Goal: Task Accomplishment & Management: Use online tool/utility

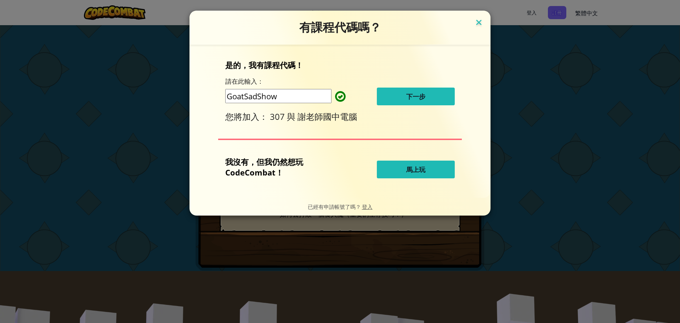
click at [481, 21] on img at bounding box center [478, 23] width 9 height 11
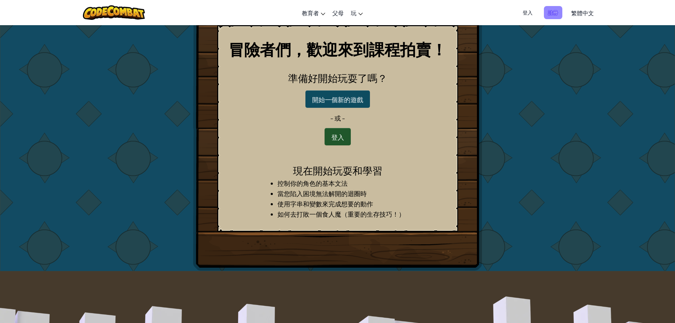
click at [553, 13] on font "註冊" at bounding box center [553, 12] width 10 height 6
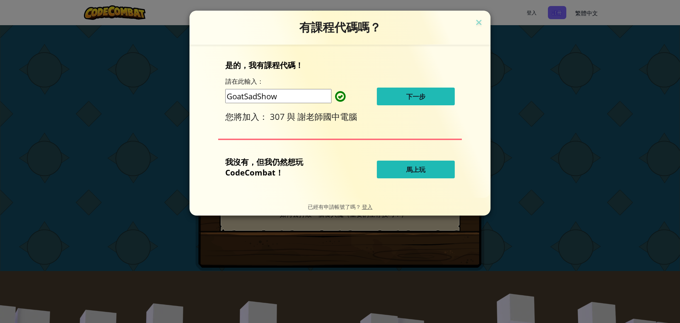
click at [437, 95] on button "下一步" at bounding box center [416, 96] width 78 height 18
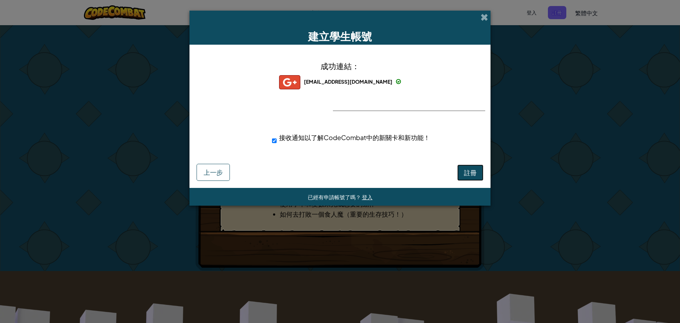
click at [472, 168] on button "註冊" at bounding box center [470, 172] width 26 height 16
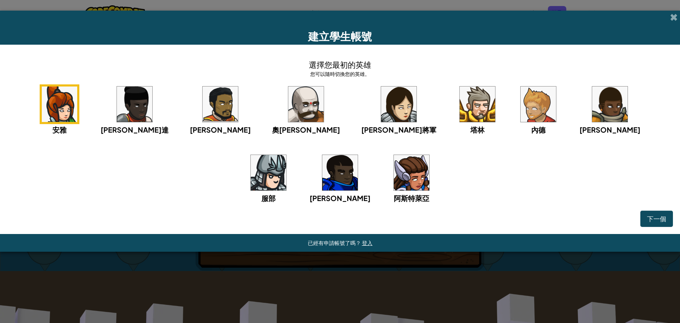
click at [460, 117] on img at bounding box center [477, 103] width 35 height 35
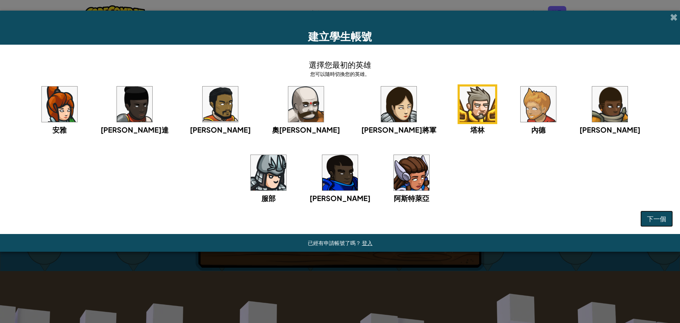
click at [654, 217] on font "下一個" at bounding box center [656, 218] width 19 height 8
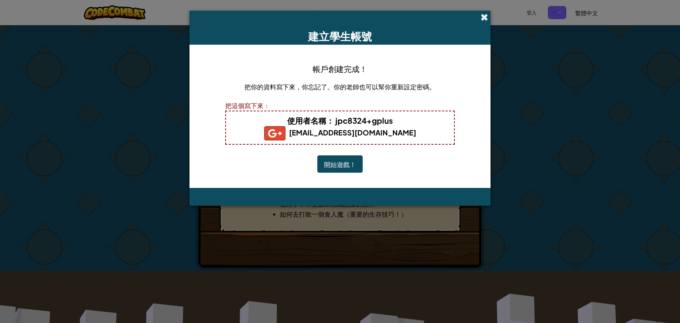
click at [485, 18] on span at bounding box center [484, 16] width 7 height 7
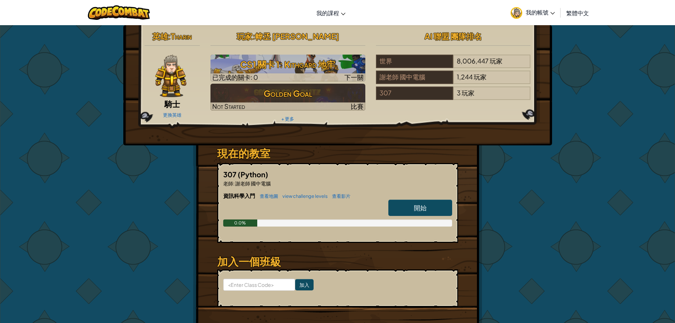
click at [539, 9] on span "我的帳號" at bounding box center [540, 12] width 29 height 7
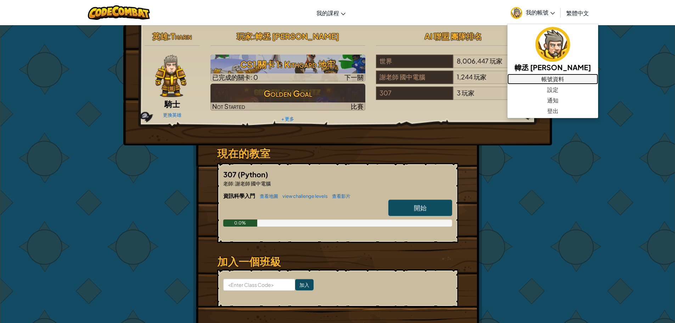
click at [548, 83] on link "帳號資料" at bounding box center [552, 79] width 91 height 11
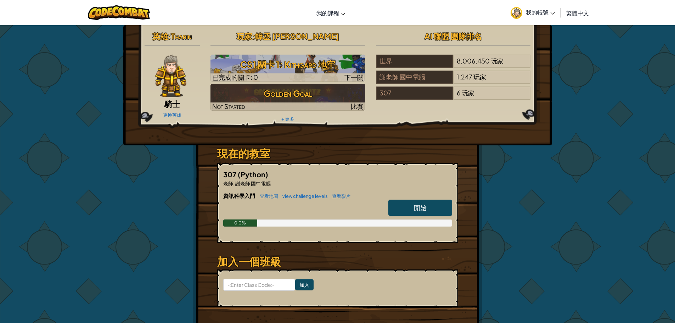
click at [538, 12] on span "我的帳號" at bounding box center [540, 12] width 29 height 7
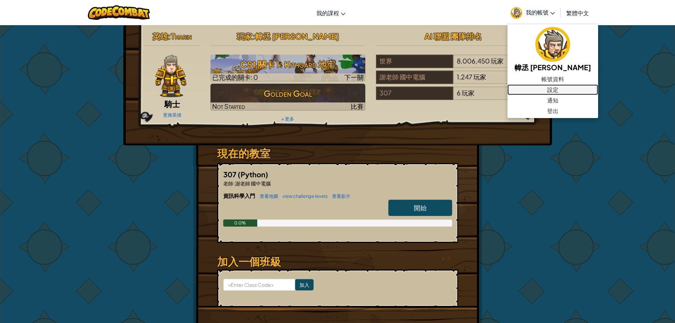
click at [541, 88] on link "設定" at bounding box center [552, 89] width 91 height 11
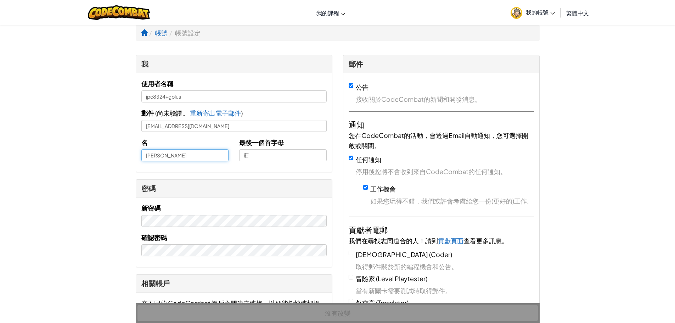
click at [147, 158] on input "[PERSON_NAME]" at bounding box center [184, 155] width 87 height 12
type input "10[PERSON_NAME]"
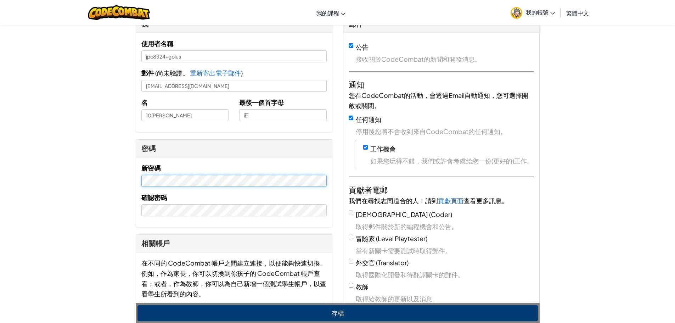
scroll to position [106, 0]
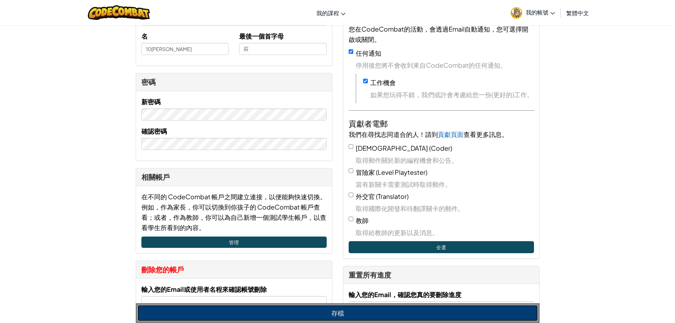
click at [338, 311] on button "存檔" at bounding box center [337, 313] width 400 height 16
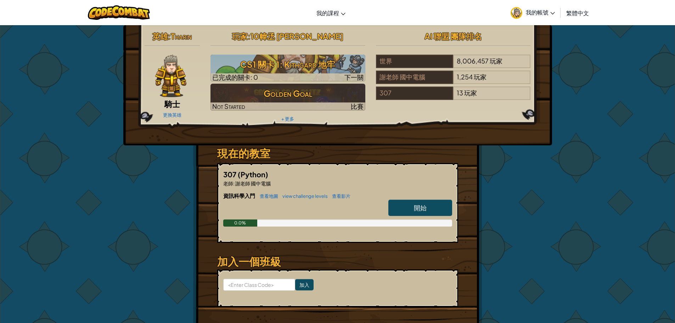
click at [555, 12] on icon at bounding box center [552, 13] width 5 height 2
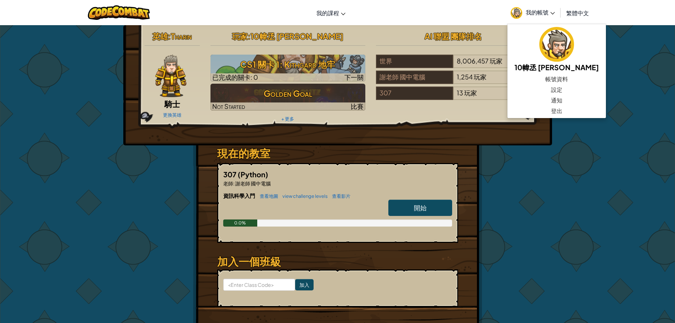
click at [585, 205] on div "英雄 : [PERSON_NAME] 騎士 更換英雄 玩家 : 10幃丞 莊 CS1 關卡 1: Kithgard 地牢 已完成的關卡: 0 下一關 Gold…" at bounding box center [337, 185] width 675 height 321
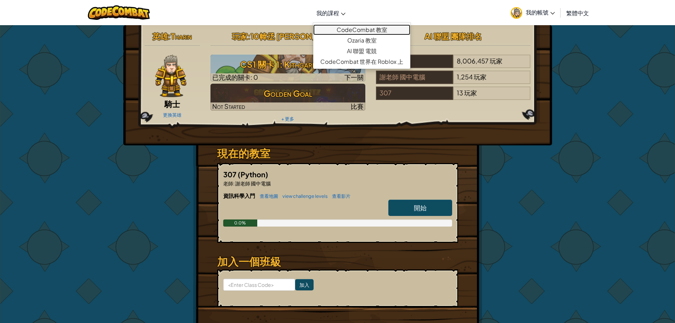
click at [342, 24] on link "CodeCombat 教室" at bounding box center [361, 29] width 97 height 11
click at [352, 30] on link "CodeCombat 教室" at bounding box center [361, 29] width 97 height 11
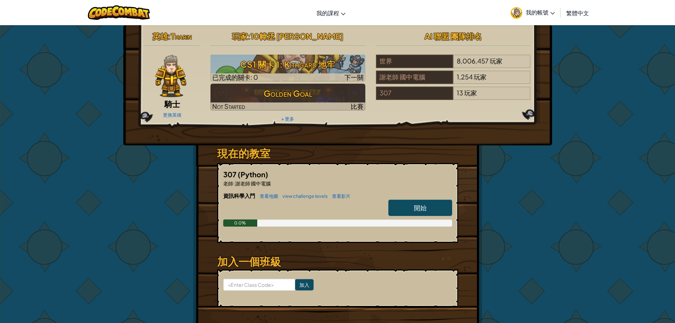
click at [539, 11] on span "我的帳號" at bounding box center [540, 12] width 29 height 7
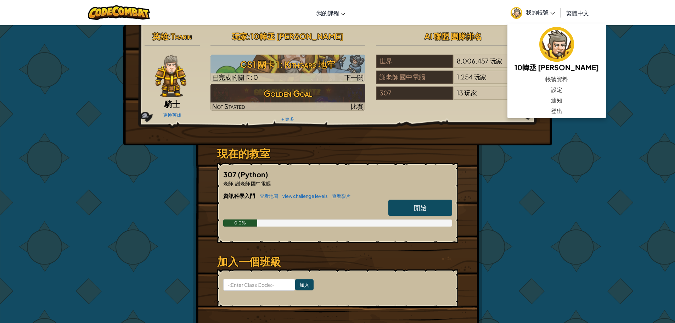
click at [421, 205] on span "開始" at bounding box center [420, 207] width 13 height 8
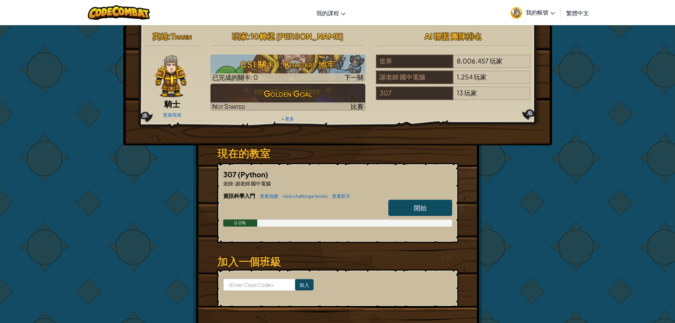
select select "zh-HANT"
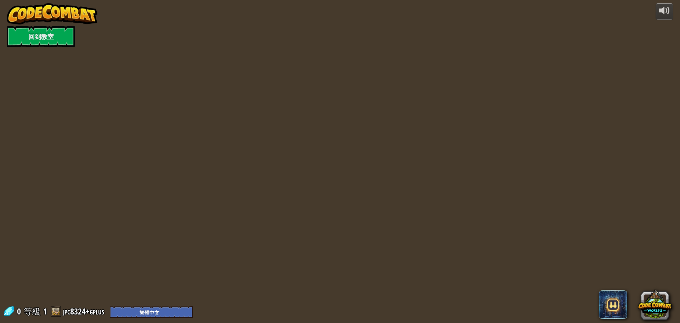
select select "zh-HANT"
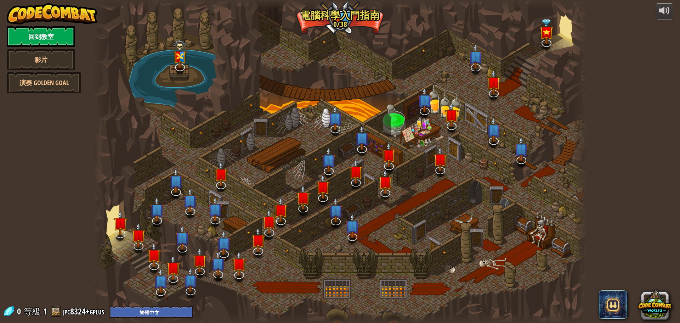
select select "zh-HANT"
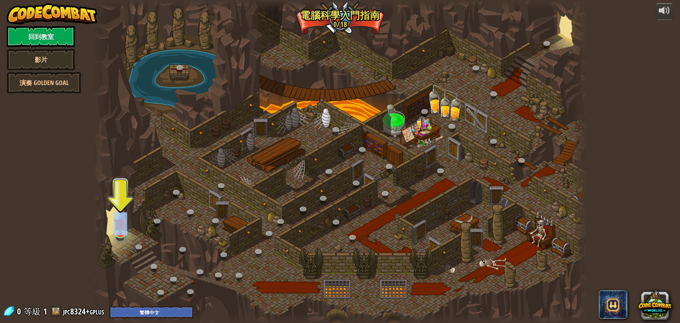
click at [119, 238] on div at bounding box center [120, 238] width 8 height 6
click at [115, 231] on img at bounding box center [120, 218] width 13 height 30
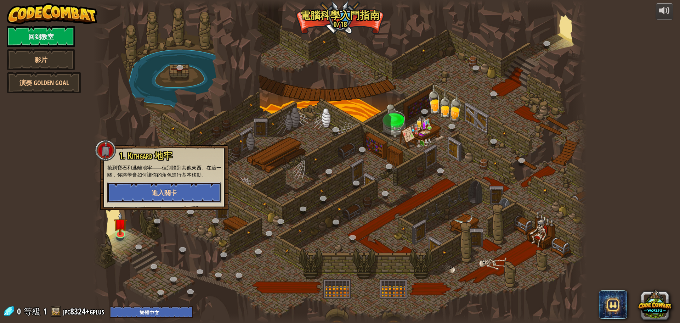
click at [180, 188] on button "進入關卡" at bounding box center [164, 192] width 114 height 21
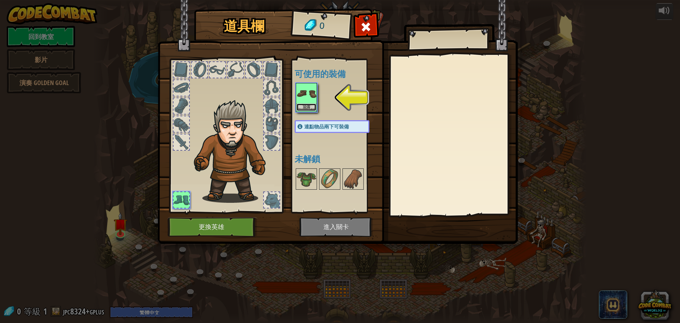
click at [309, 105] on button "裝備" at bounding box center [306, 106] width 20 height 7
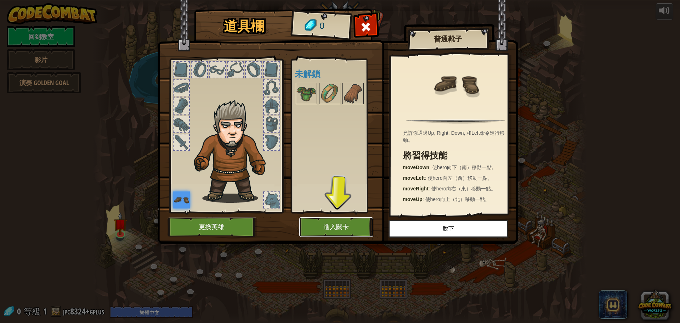
click at [350, 229] on button "進入關卡" at bounding box center [336, 226] width 74 height 19
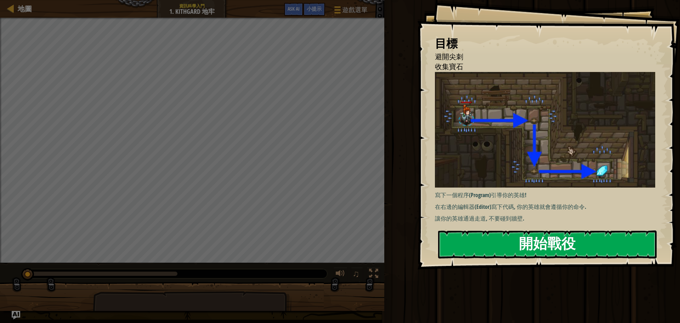
click at [527, 239] on button "開始戰役" at bounding box center [547, 244] width 219 height 28
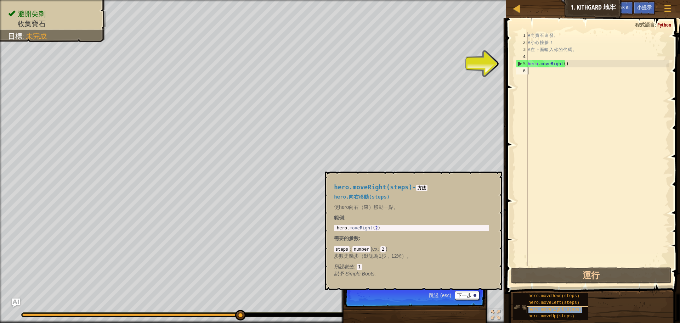
click at [535, 308] on span "hero.moveRight(steps)" at bounding box center [555, 309] width 53 height 5
click at [546, 66] on div "# 向 寶 石 進 發 。 # 小 心 撞 牆 ！ # 在 下 面 輸 入 你 的 代 碼 。 hero . moveRight ( )" at bounding box center [597, 156] width 143 height 248
type textarea "hero.moveRight()"
click at [567, 65] on div "# 向 寶 石 進 發 。 # 小 心 撞 牆 ！ # 在 下 面 輸 入 你 的 代 碼 。 hero . moveRight ( )" at bounding box center [597, 156] width 143 height 248
click at [565, 78] on div "# 向 寶 石 進 發 。 # 小 心 撞 牆 ！ # 在 下 面 輸 入 你 的 代 碼 。 hero . moveRight ( )" at bounding box center [597, 156] width 143 height 248
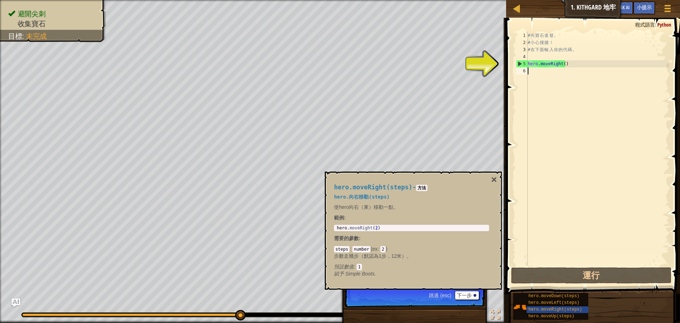
type textarea "H"
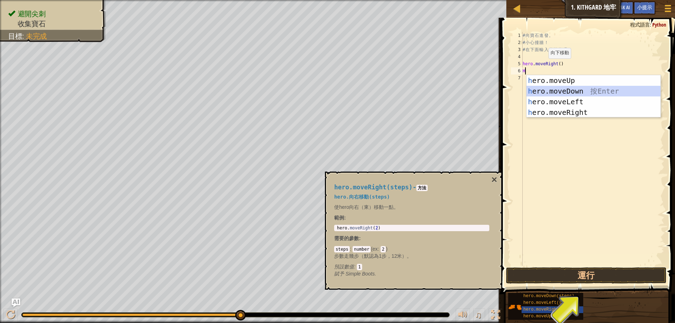
click at [575, 92] on div "h ero.moveUp 按 Enter h ero.moveDown 按 Enter h ero.moveLeft 按 Enter h ero.moveRi…" at bounding box center [593, 107] width 134 height 64
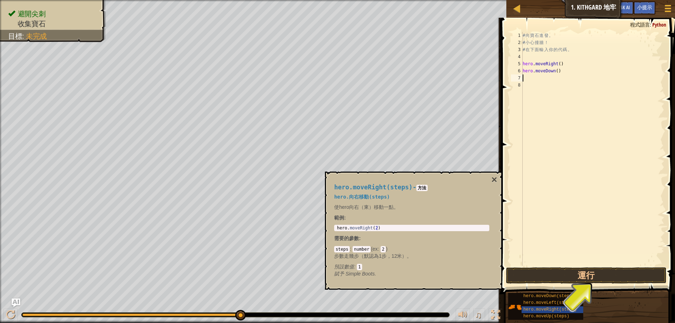
type textarea "H"
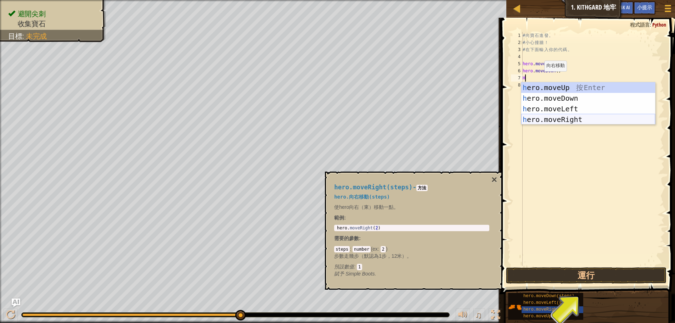
click at [567, 114] on div "h ero.moveUp 按 Enter h ero.moveDown 按 Enter h ero.moveLeft 按 Enter h ero.moveRi…" at bounding box center [588, 114] width 134 height 64
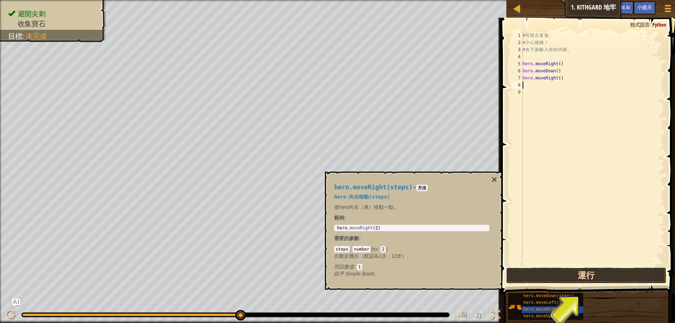
click at [592, 279] on button "運行" at bounding box center [586, 275] width 160 height 16
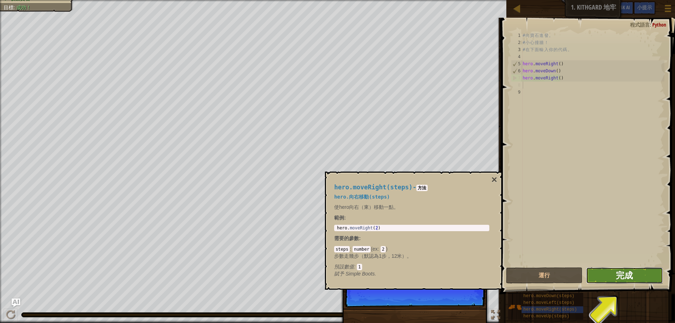
click at [628, 274] on span "完成" at bounding box center [624, 274] width 17 height 11
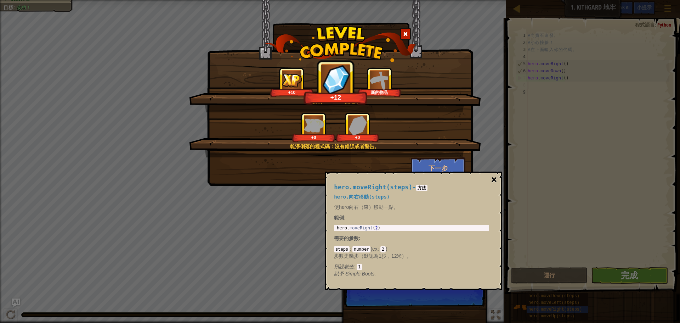
click at [493, 176] on button "×" at bounding box center [494, 180] width 6 height 10
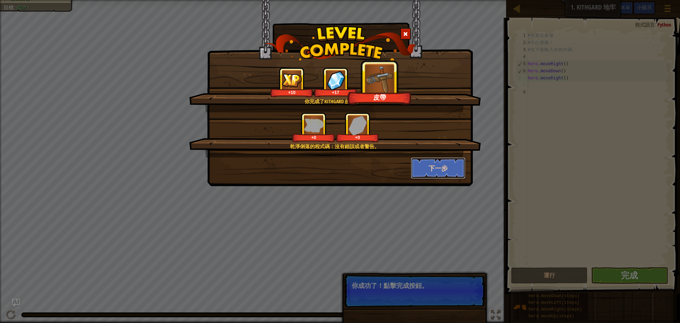
click at [439, 174] on button "下一步" at bounding box center [438, 167] width 55 height 21
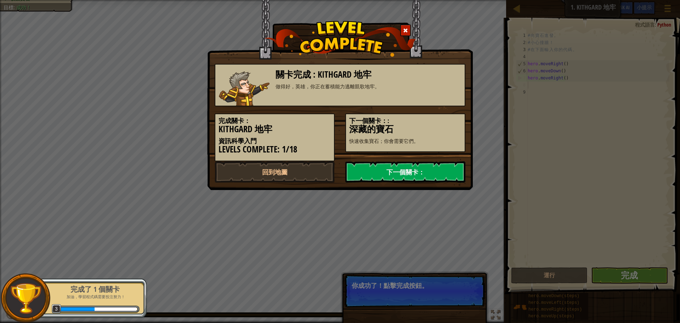
click at [412, 174] on link "下一個關卡：" at bounding box center [405, 171] width 120 height 21
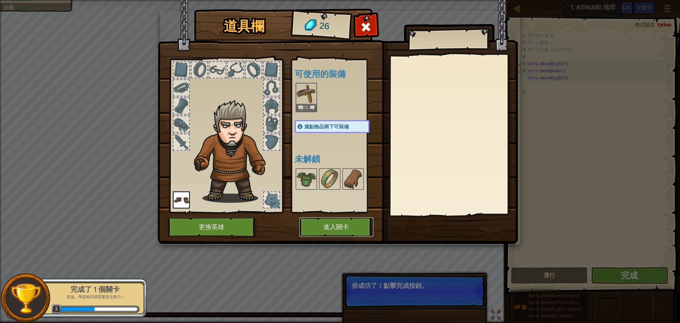
click at [338, 225] on button "進入關卡" at bounding box center [336, 226] width 74 height 19
